Goal: Task Accomplishment & Management: Use online tool/utility

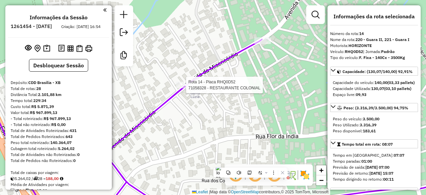
select select "**********"
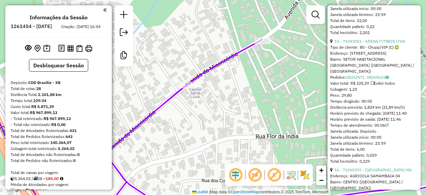
scroll to position [352, 0]
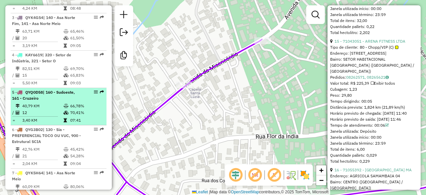
click at [62, 96] on span "| 160 - Sudoeste, 161 - Cruzeiro" at bounding box center [43, 95] width 63 height 11
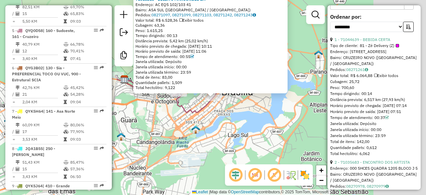
scroll to position [439, 0]
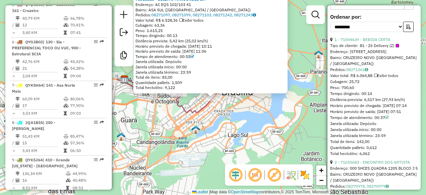
drag, startPoint x: 180, startPoint y: 36, endPoint x: 167, endPoint y: 38, distance: 13.4
click at [167, 38] on div "Tempo dirigindo: 00:13" at bounding box center [211, 35] width 150 height 5
click at [207, 70] on div "Janela utilizada término: 23:59" at bounding box center [211, 72] width 150 height 5
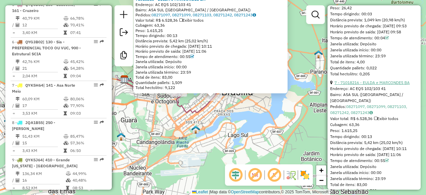
click at [377, 85] on link "7 - 71018216 - EULDA e MARCONDES BA" at bounding box center [372, 82] width 75 height 5
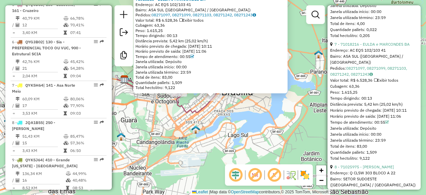
scroll to position [1053, 0]
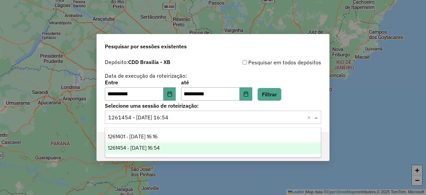
click at [230, 118] on input "text" at bounding box center [206, 118] width 197 height 8
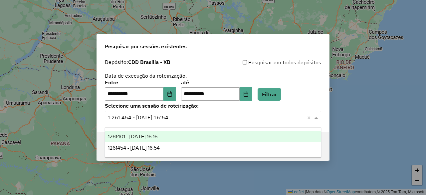
click at [192, 139] on div "1261401 - 08/09/2025 16:16" at bounding box center [212, 136] width 215 height 11
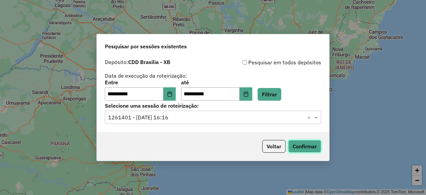
click at [304, 151] on button "Confirmar" at bounding box center [304, 146] width 33 height 13
